Goal: Task Accomplishment & Management: Use online tool/utility

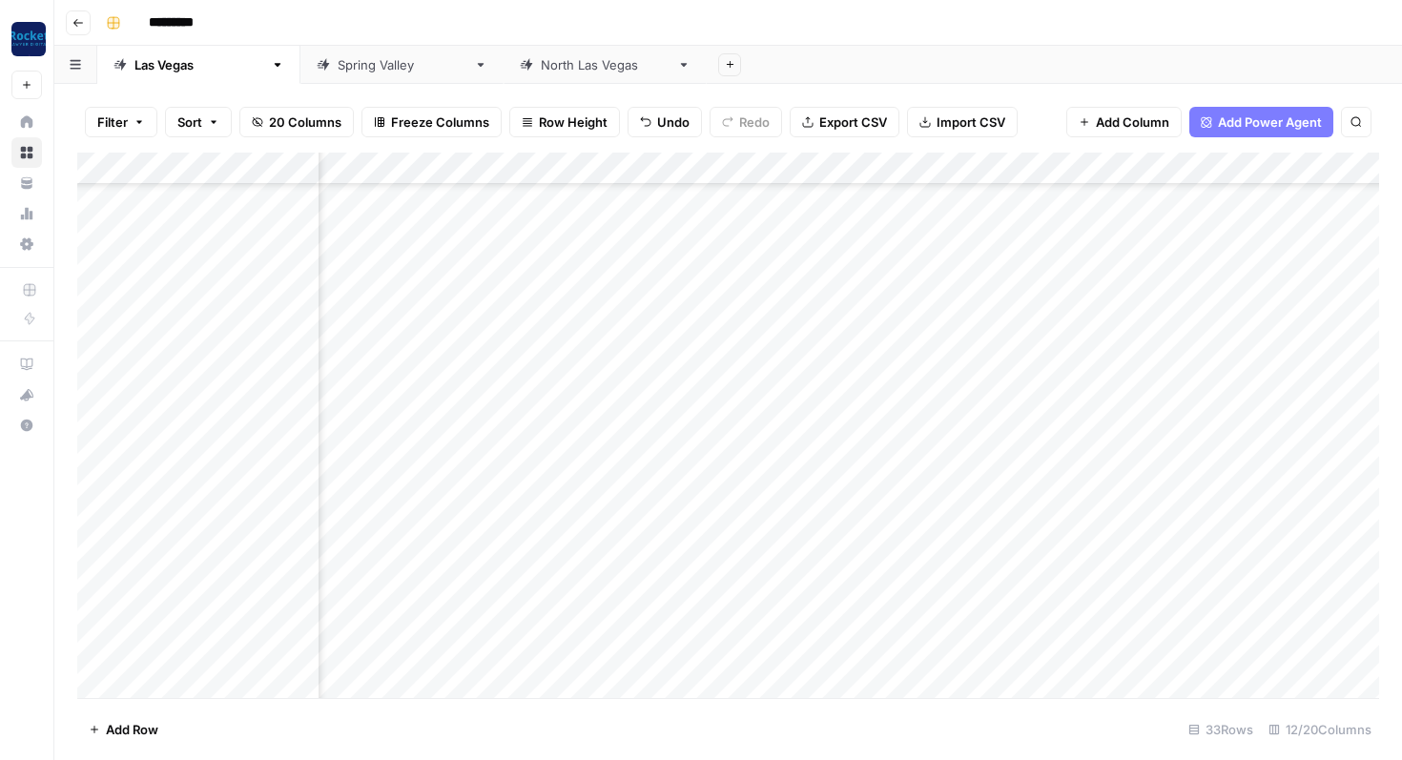
scroll to position [588, 850]
click at [938, 389] on div "Add Column" at bounding box center [728, 426] width 1302 height 546
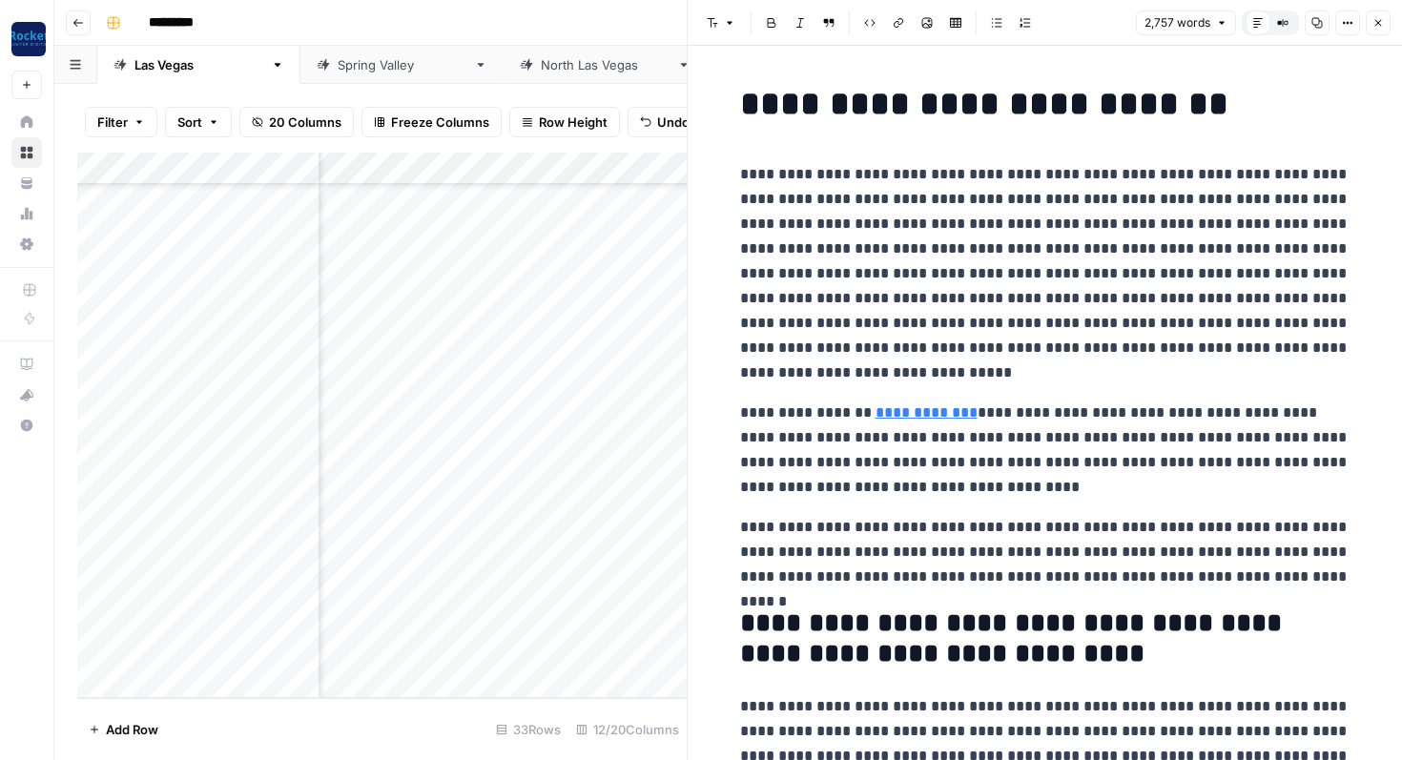
scroll to position [0, 850]
click at [1379, 28] on icon "button" at bounding box center [1377, 22] width 11 height 11
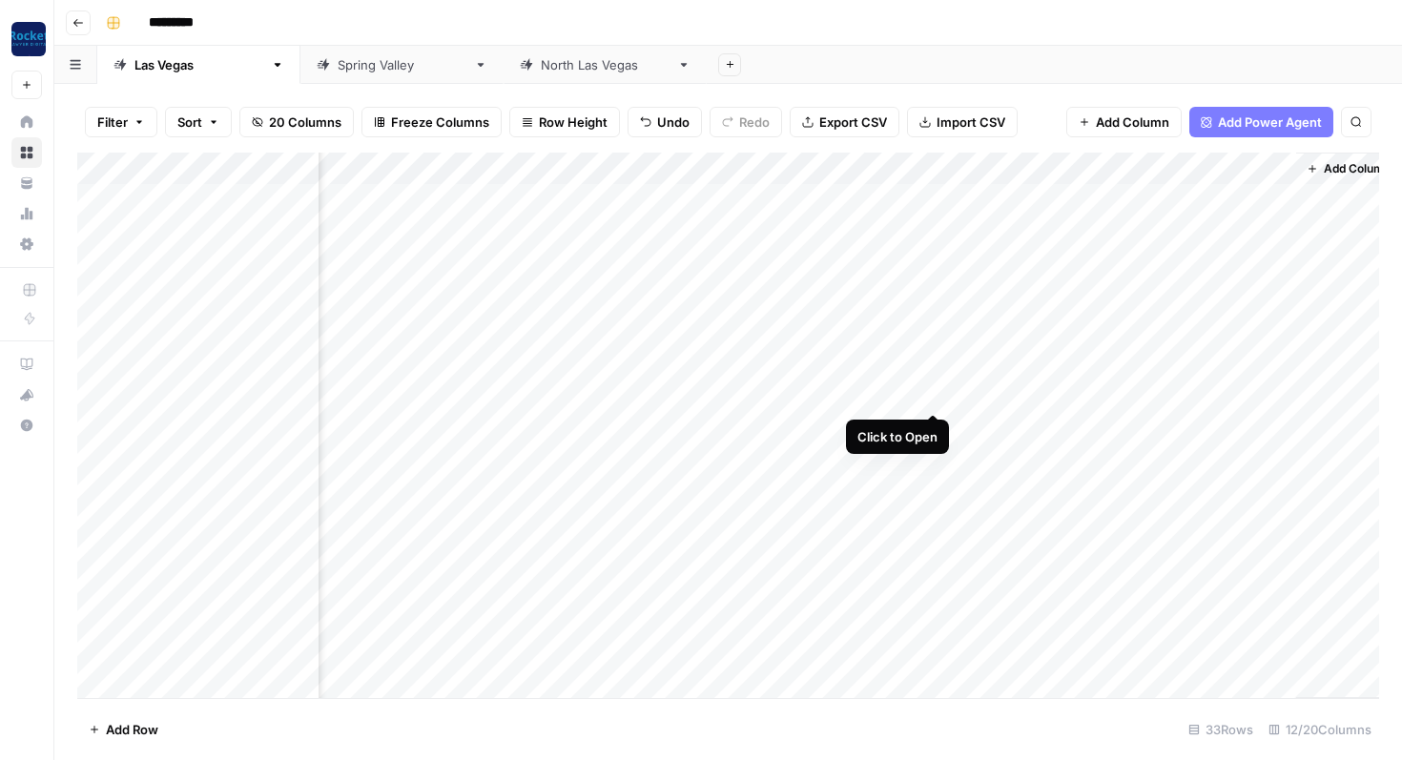
click at [934, 392] on div "Add Column" at bounding box center [728, 426] width 1302 height 546
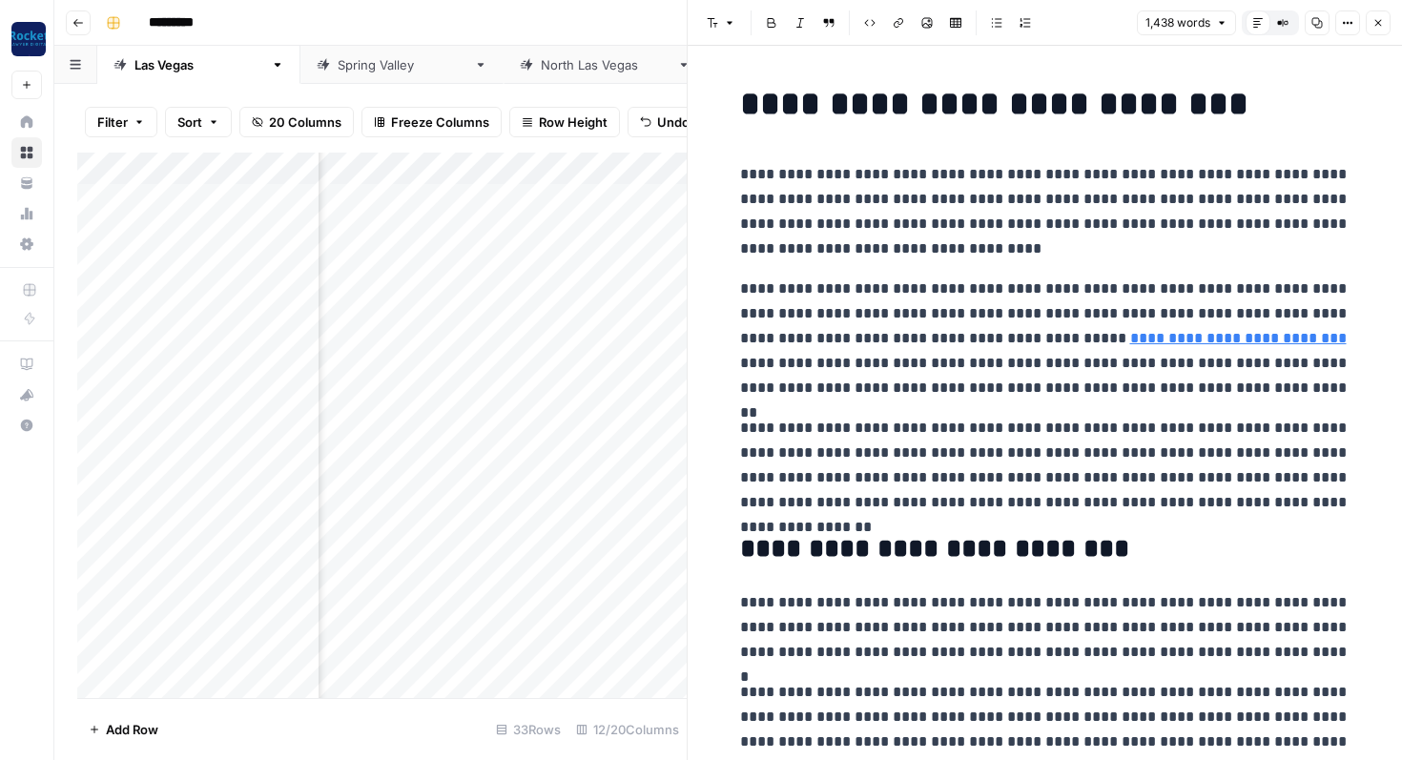
click at [1376, 22] on icon "button" at bounding box center [1377, 22] width 11 height 11
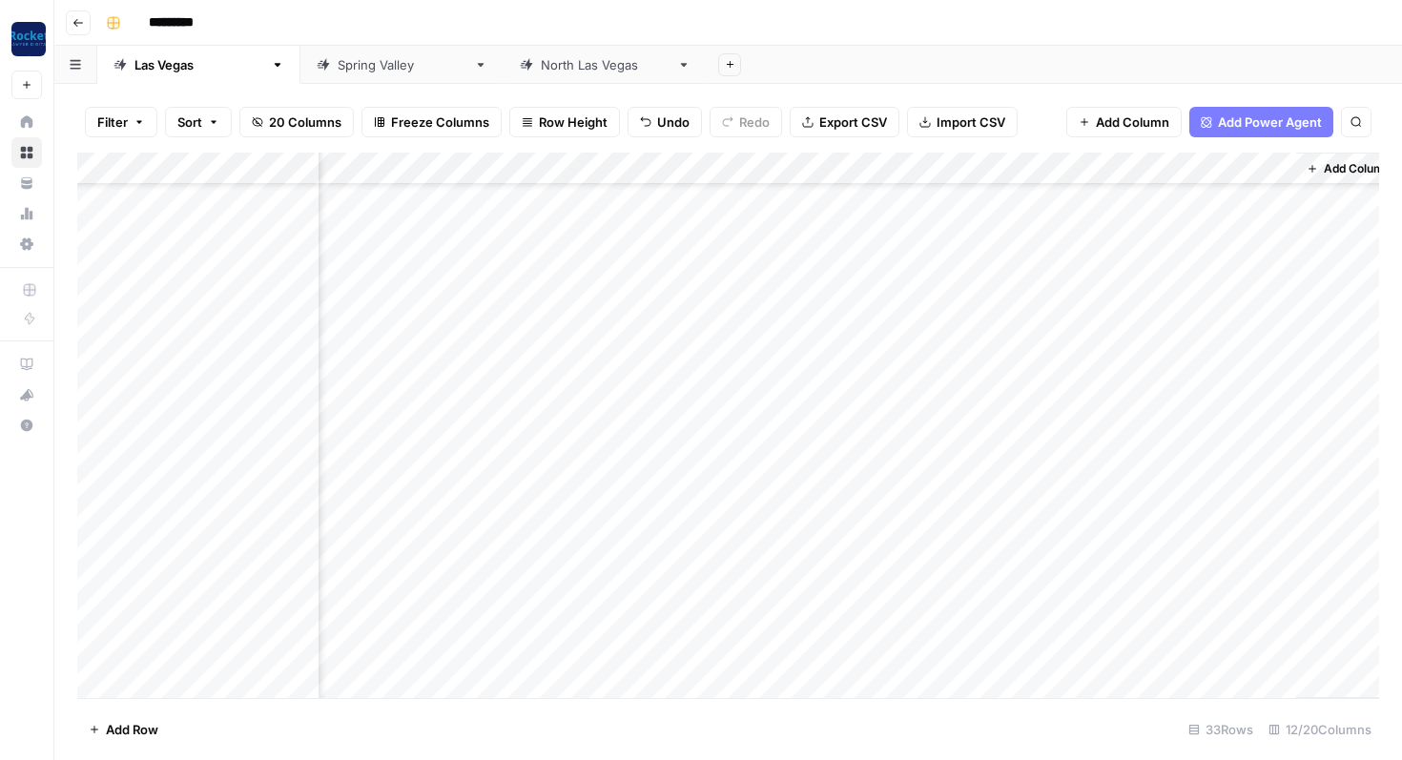
scroll to position [167, 850]
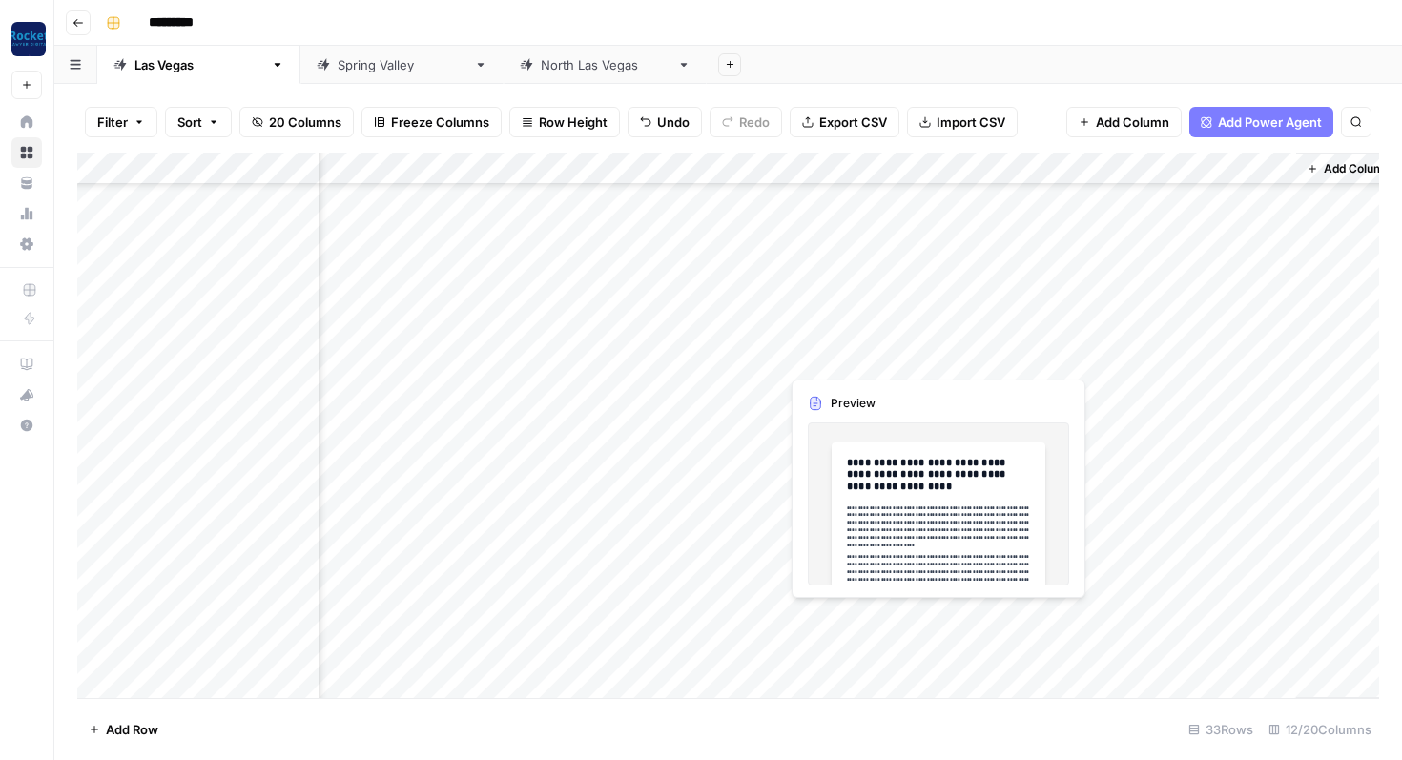
click at [935, 360] on div "Add Column" at bounding box center [728, 426] width 1302 height 546
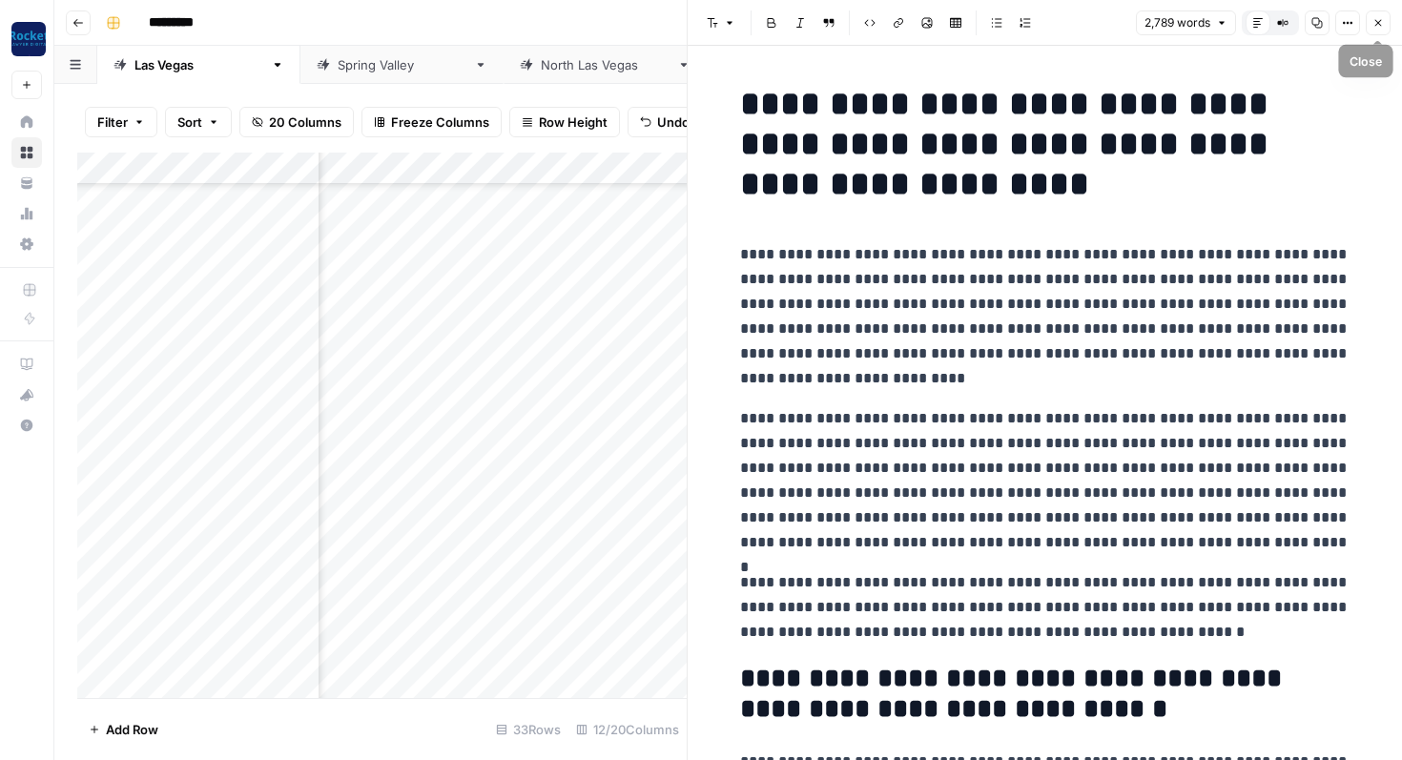
click at [1380, 27] on icon "button" at bounding box center [1377, 22] width 11 height 11
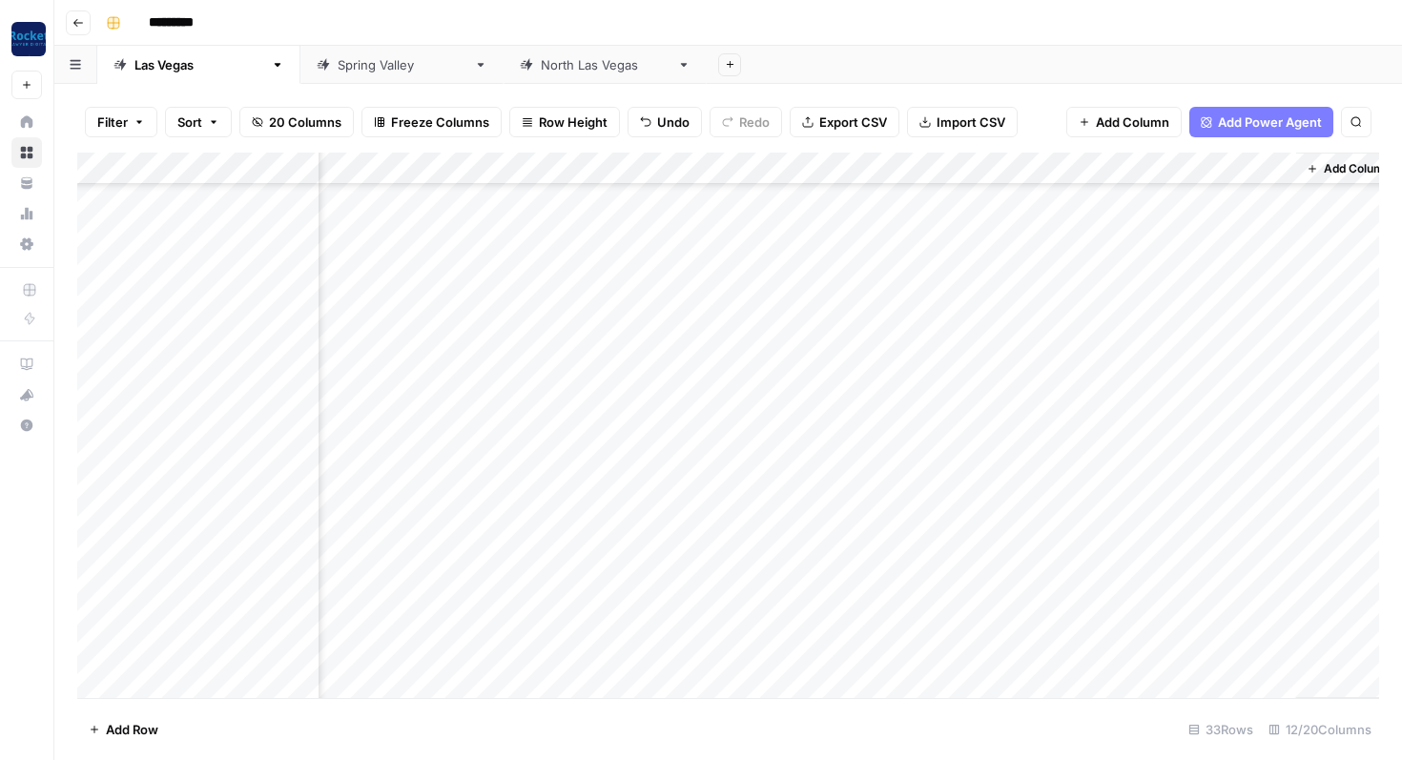
scroll to position [511, 850]
click at [935, 337] on div "Add Column" at bounding box center [728, 426] width 1302 height 546
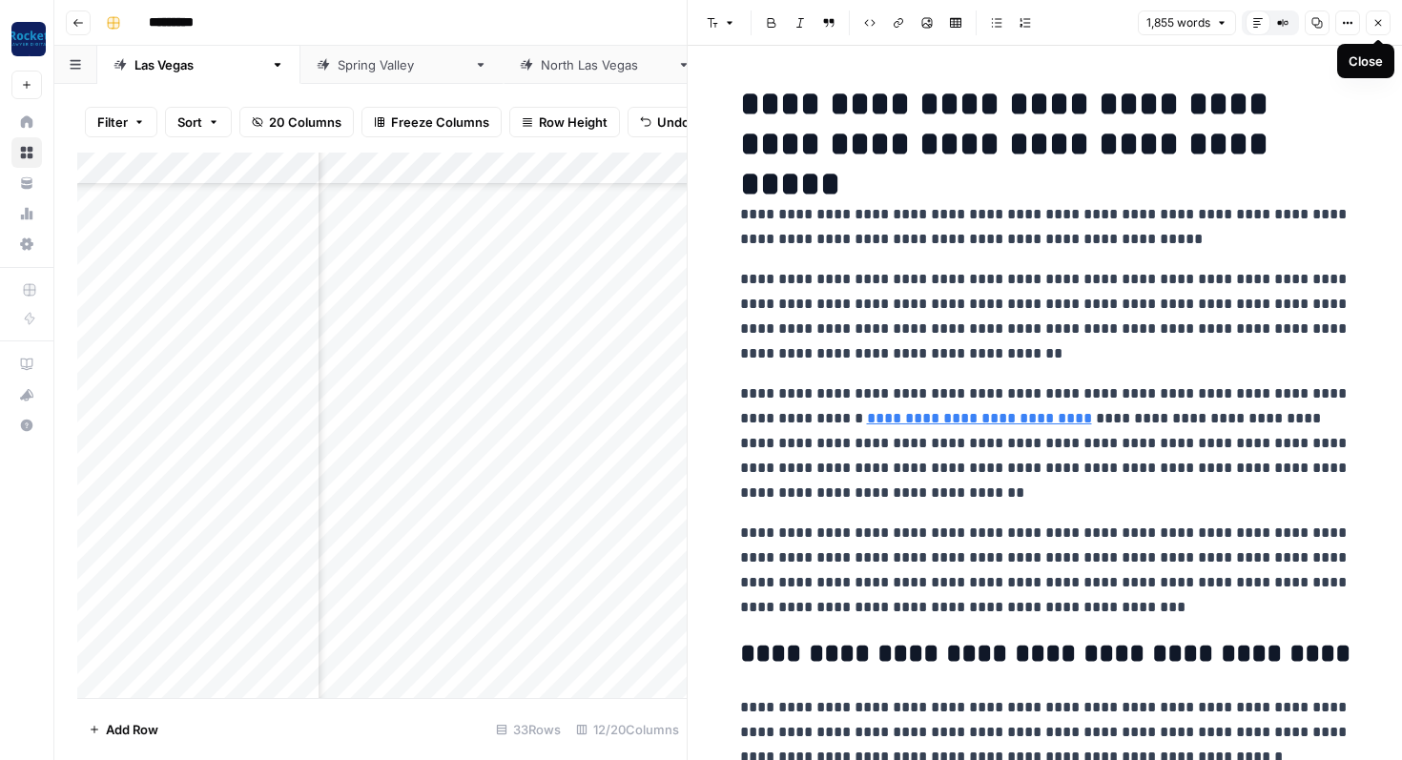
click at [1383, 28] on icon "button" at bounding box center [1377, 22] width 11 height 11
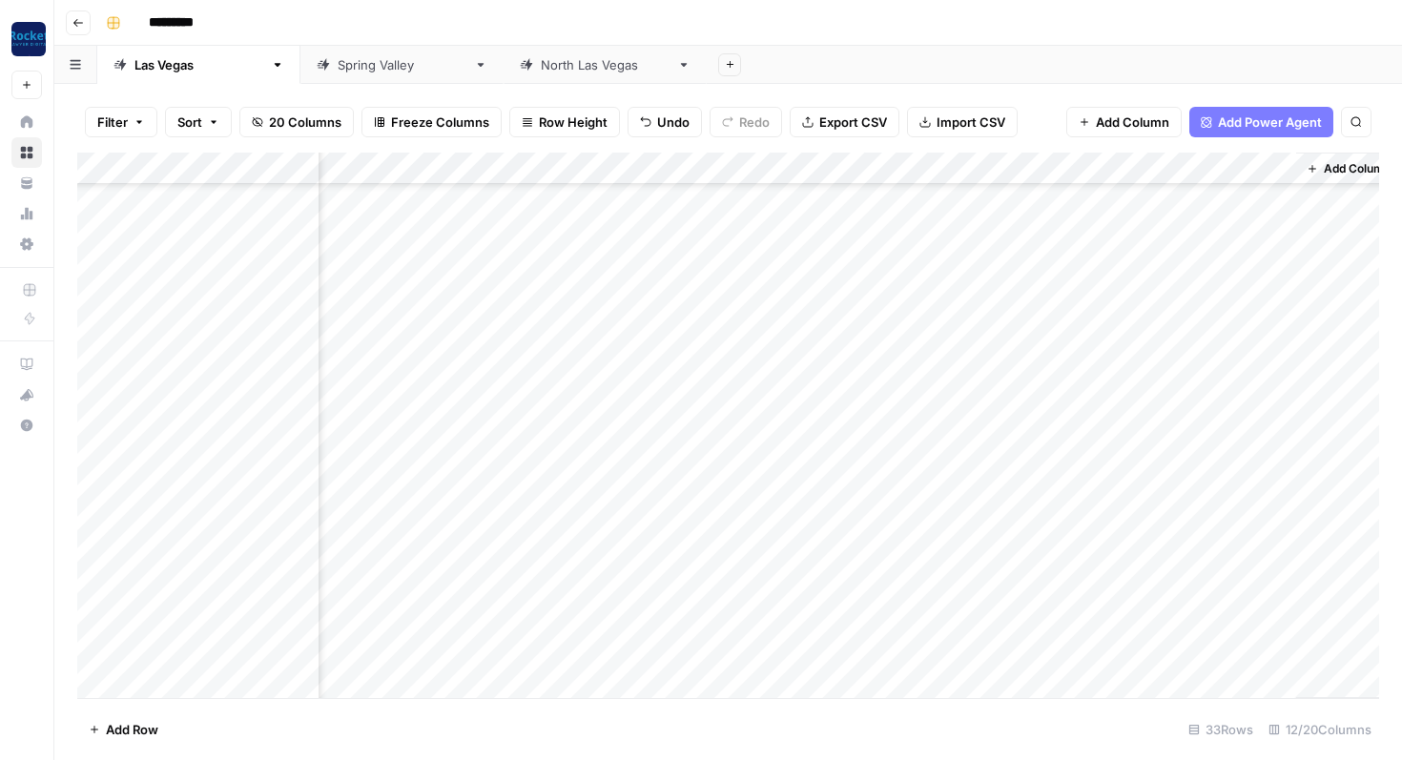
scroll to position [588, 850]
click at [937, 384] on div "Add Column" at bounding box center [728, 426] width 1302 height 546
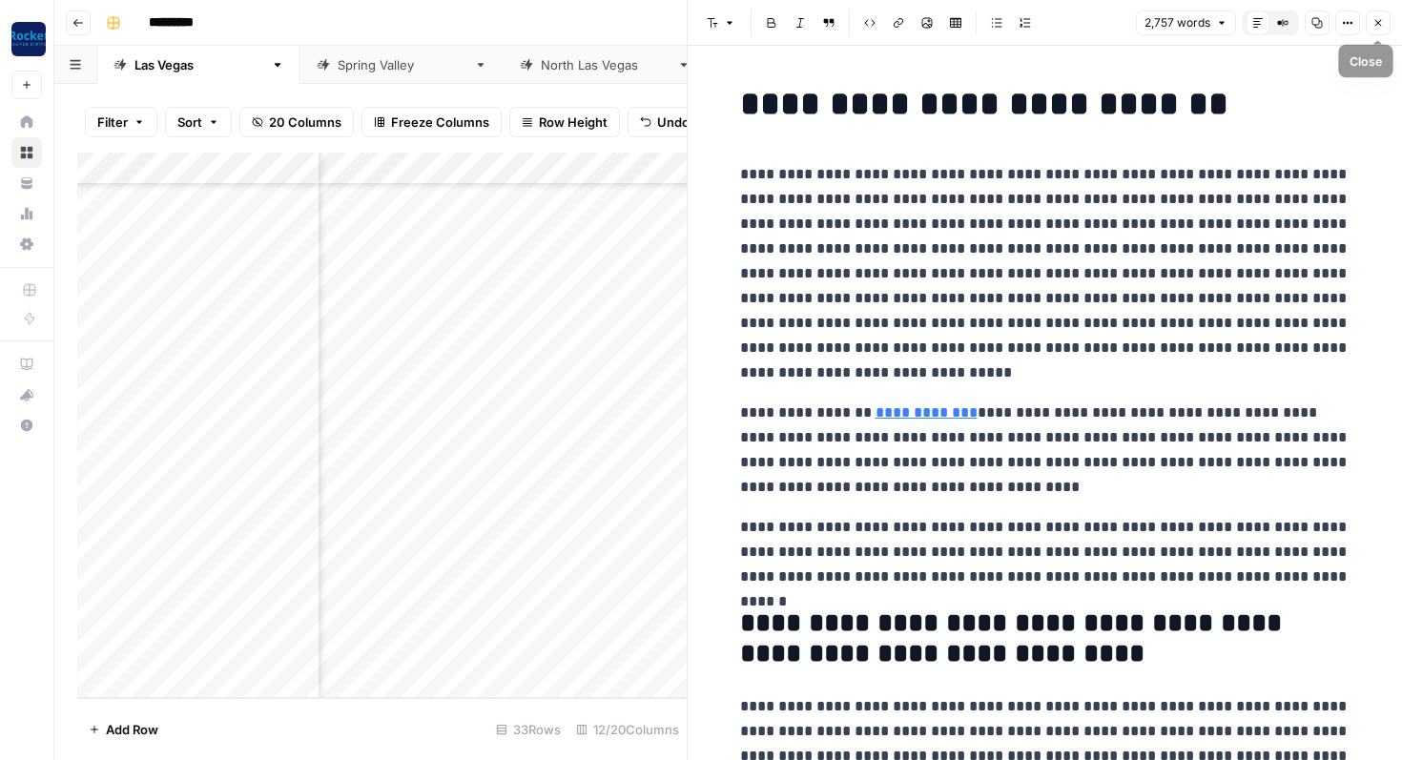
click at [1378, 23] on icon "button" at bounding box center [1378, 23] width 7 height 7
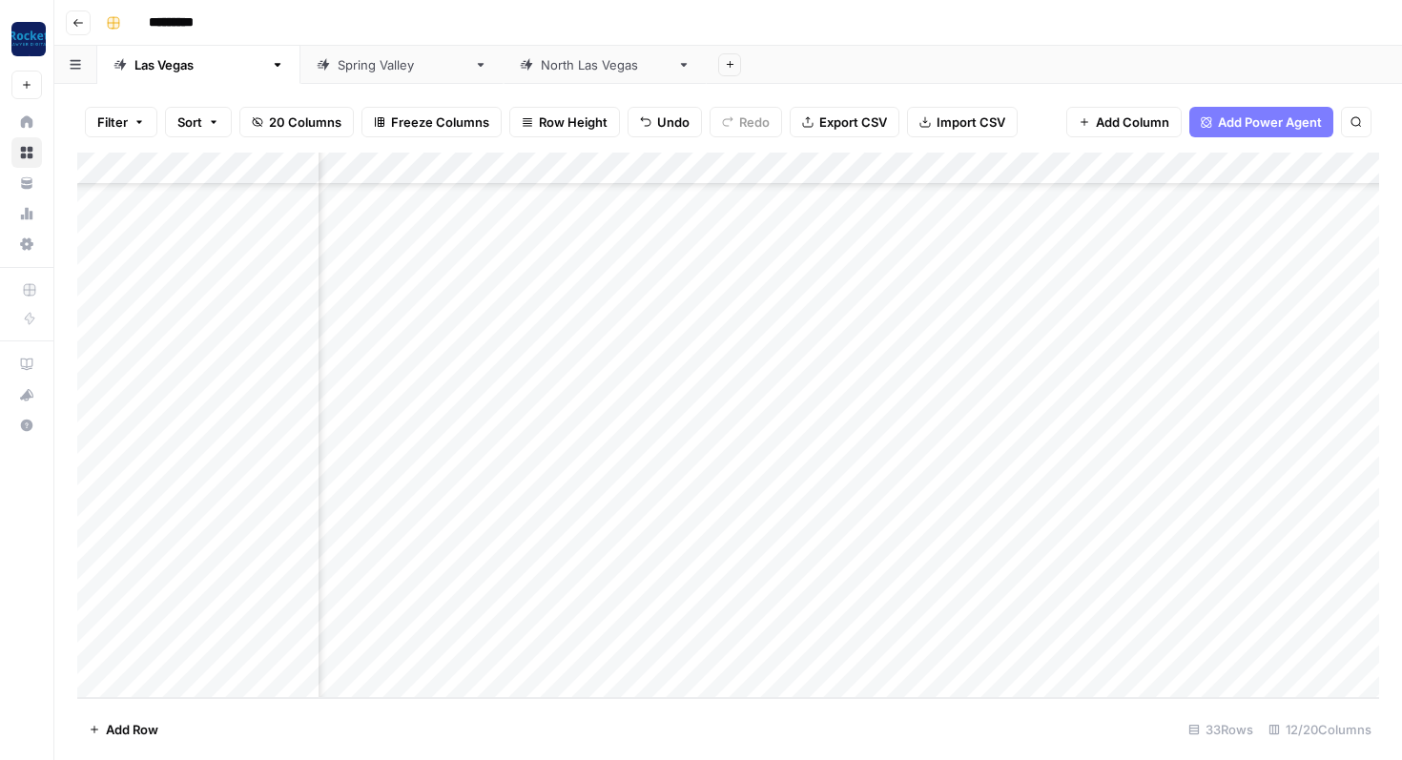
scroll to position [588, 563]
click at [1219, 445] on div "Add Column" at bounding box center [728, 426] width 1302 height 546
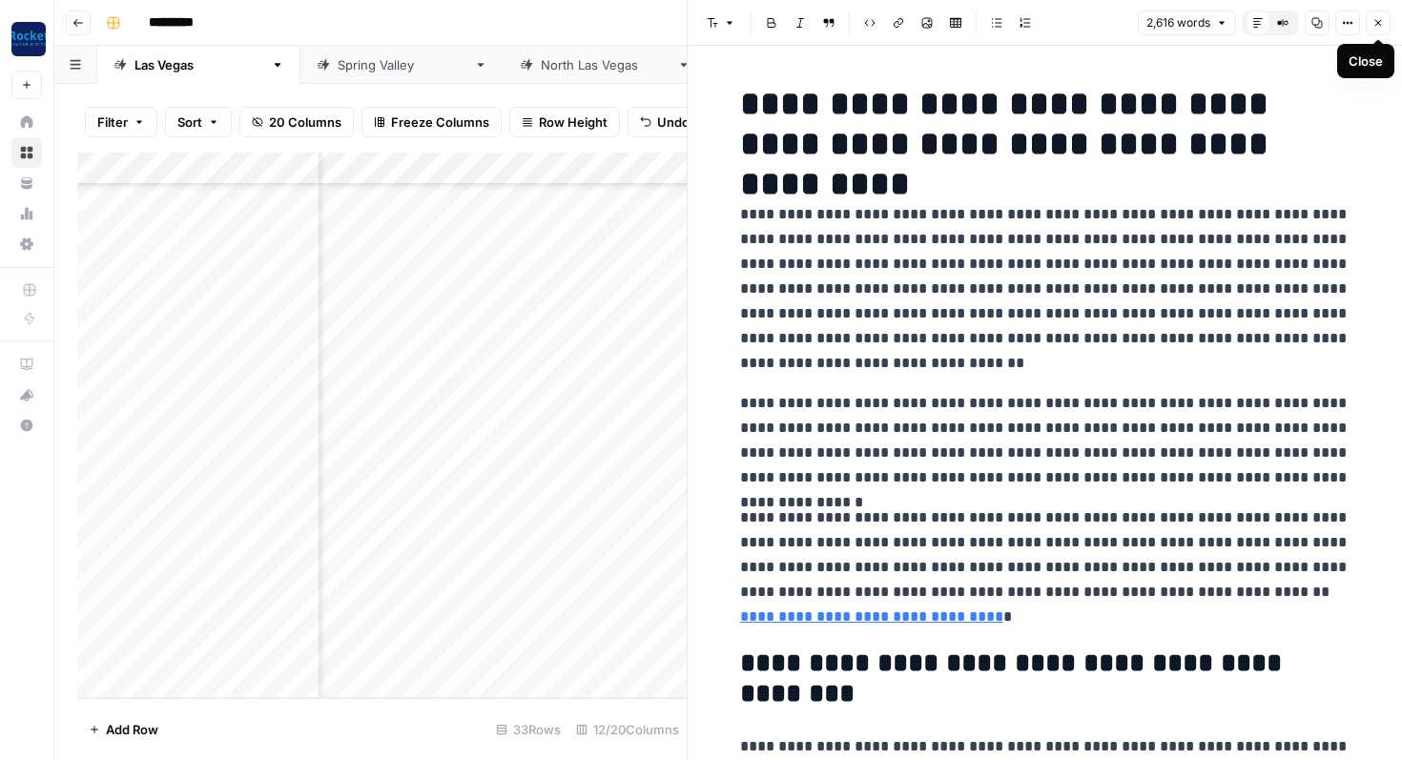
click at [1383, 25] on icon "button" at bounding box center [1377, 22] width 11 height 11
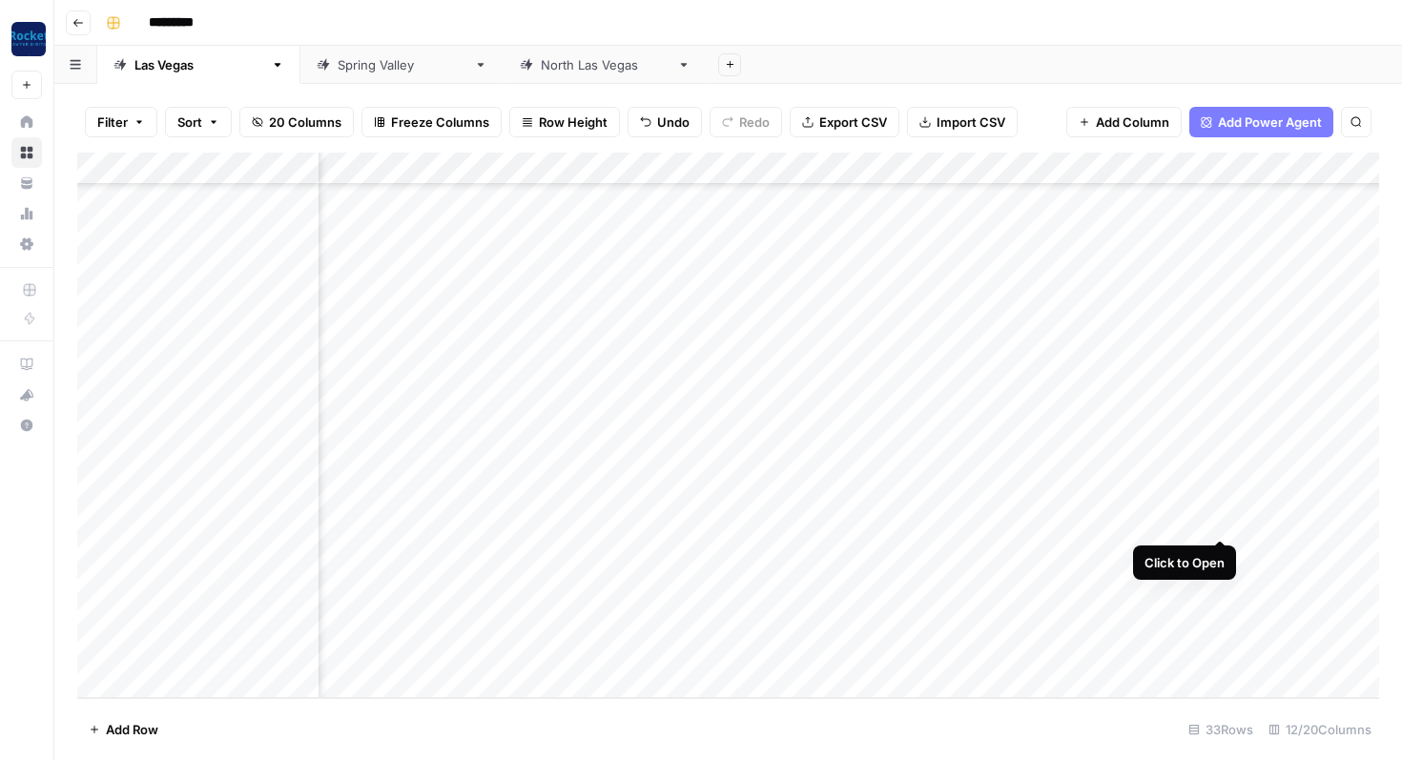
click at [1219, 515] on div "Add Column" at bounding box center [728, 426] width 1302 height 546
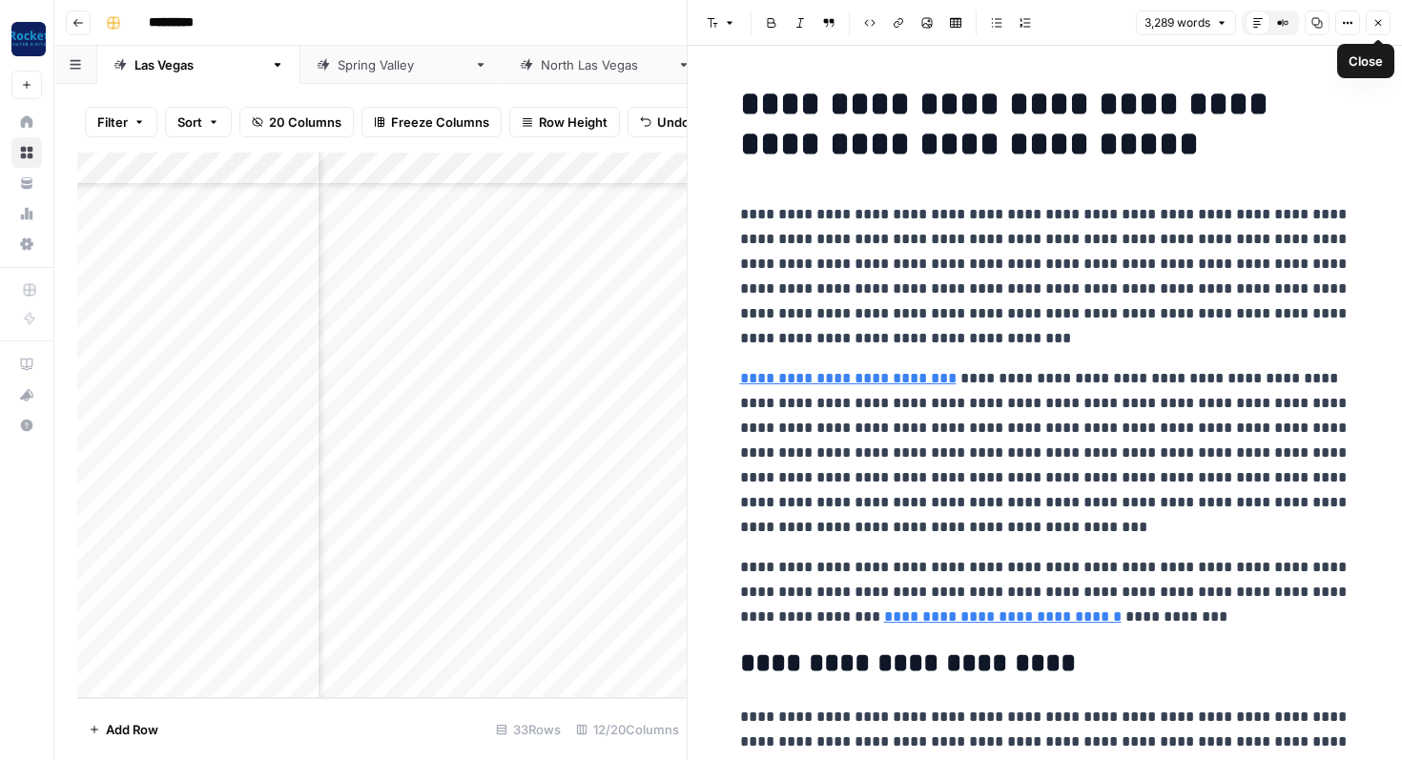
click at [1372, 22] on icon "button" at bounding box center [1377, 22] width 11 height 11
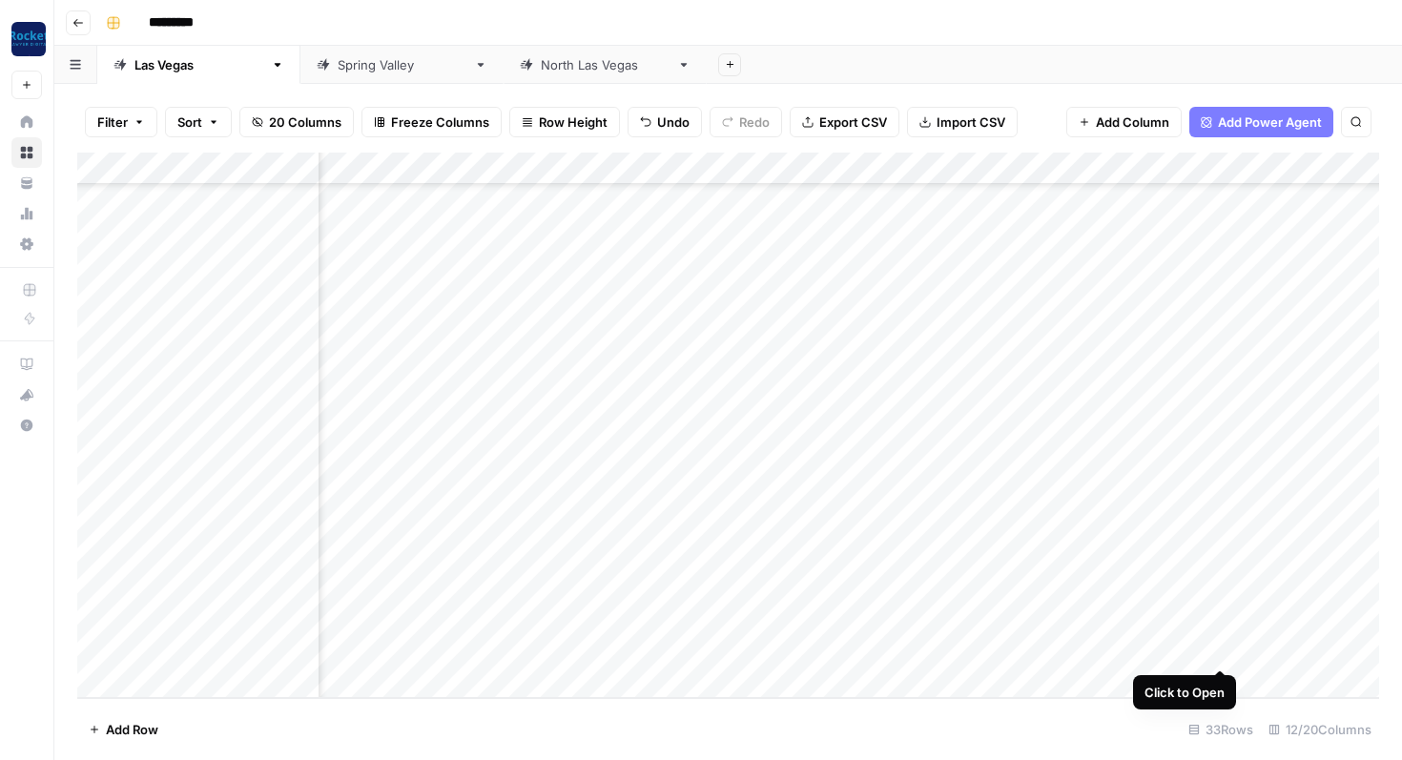
click at [1217, 649] on div "Add Column" at bounding box center [728, 426] width 1302 height 546
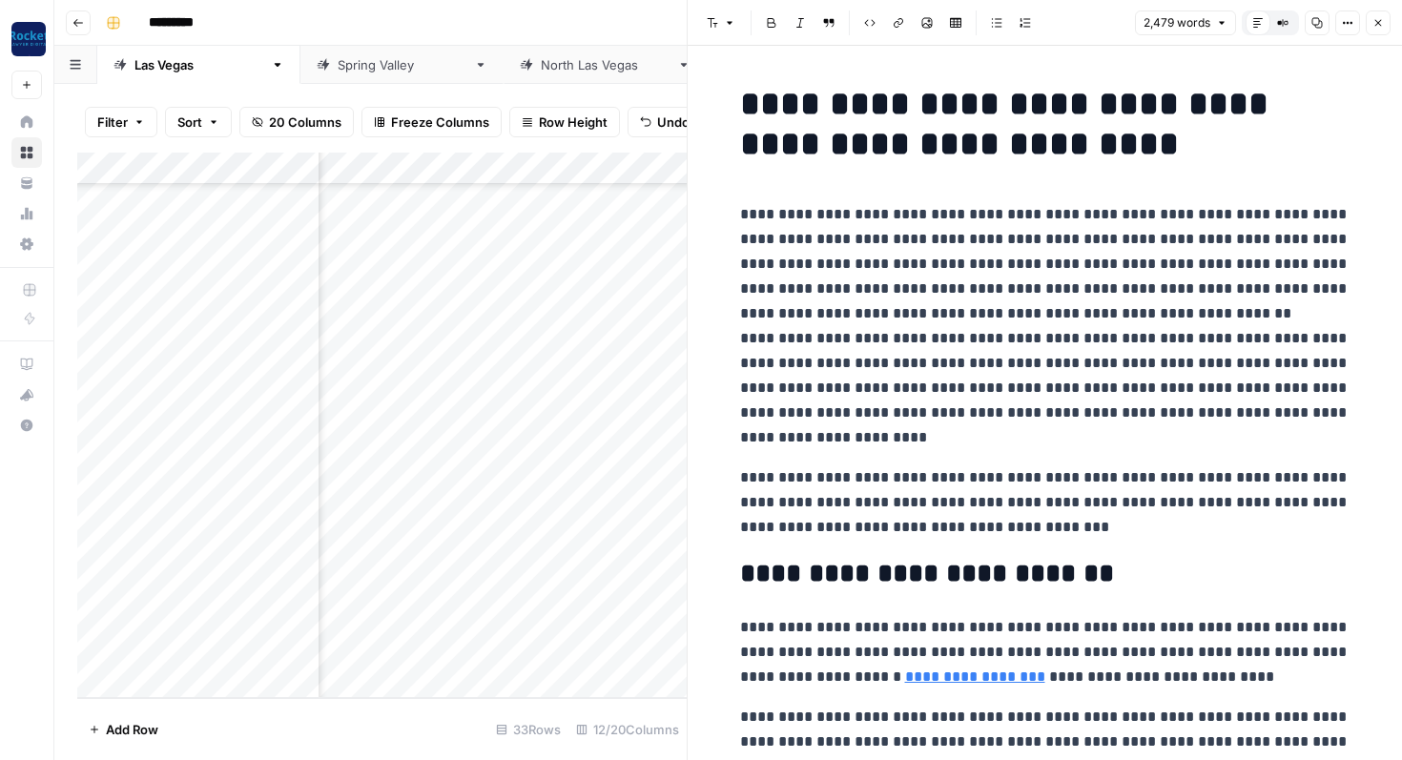
click at [1386, 15] on button "Close" at bounding box center [1378, 22] width 25 height 25
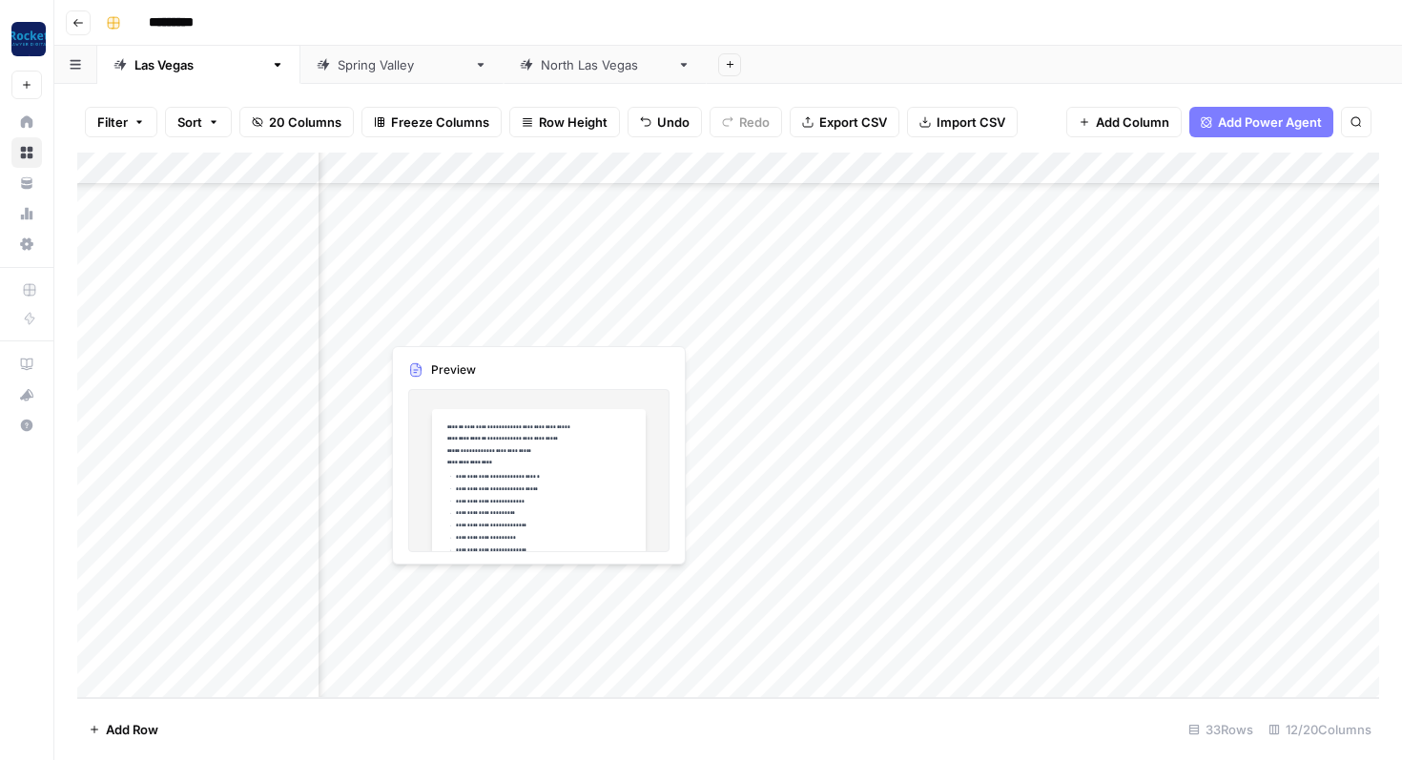
scroll to position [588, 0]
